Goal: Task Accomplishment & Management: Manage account settings

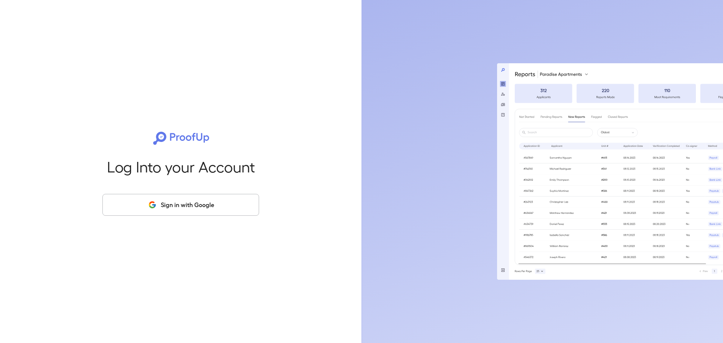
click at [192, 207] on button "Sign in with Google" at bounding box center [180, 205] width 157 height 22
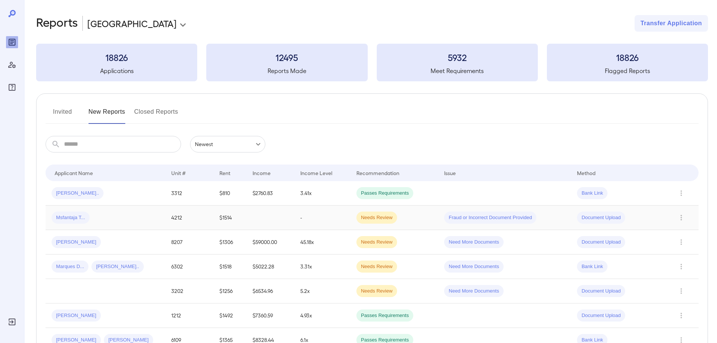
click at [100, 215] on div "Msfantaja T..." at bounding box center [106, 218] width 108 height 12
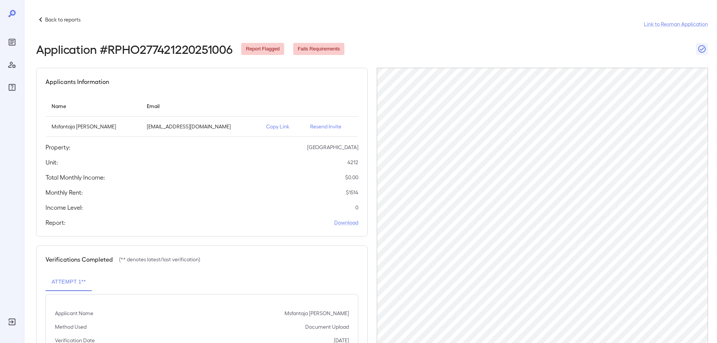
click at [323, 126] on p "Resend Invite" at bounding box center [331, 127] width 42 height 8
click at [37, 22] on icon at bounding box center [40, 19] width 9 height 9
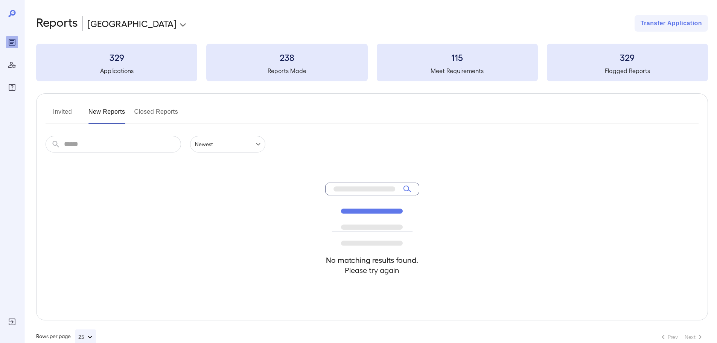
click at [37, 22] on h2 "Reports" at bounding box center [57, 23] width 42 height 17
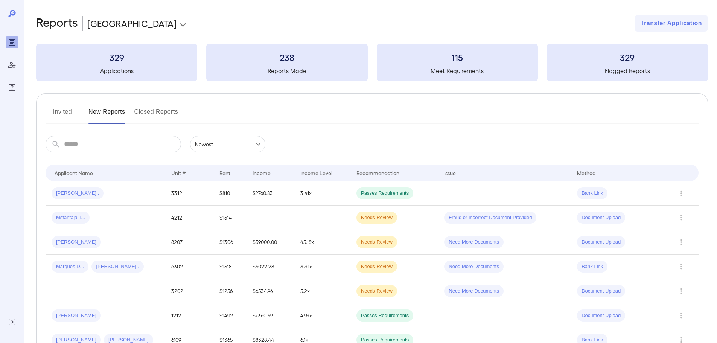
click at [54, 113] on button "Invited" at bounding box center [63, 115] width 34 height 18
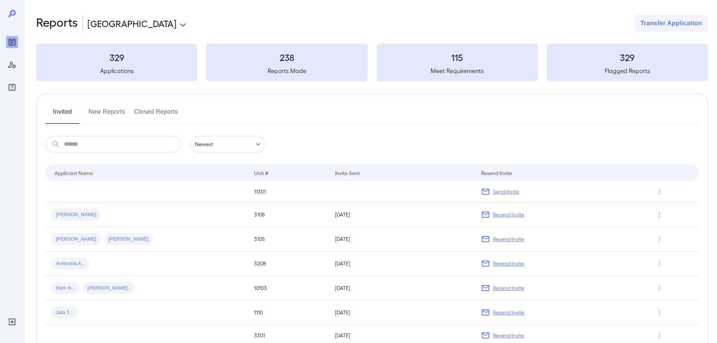
click at [110, 113] on button "New Reports" at bounding box center [106, 115] width 37 height 18
